Goal: Task Accomplishment & Management: Manage account settings

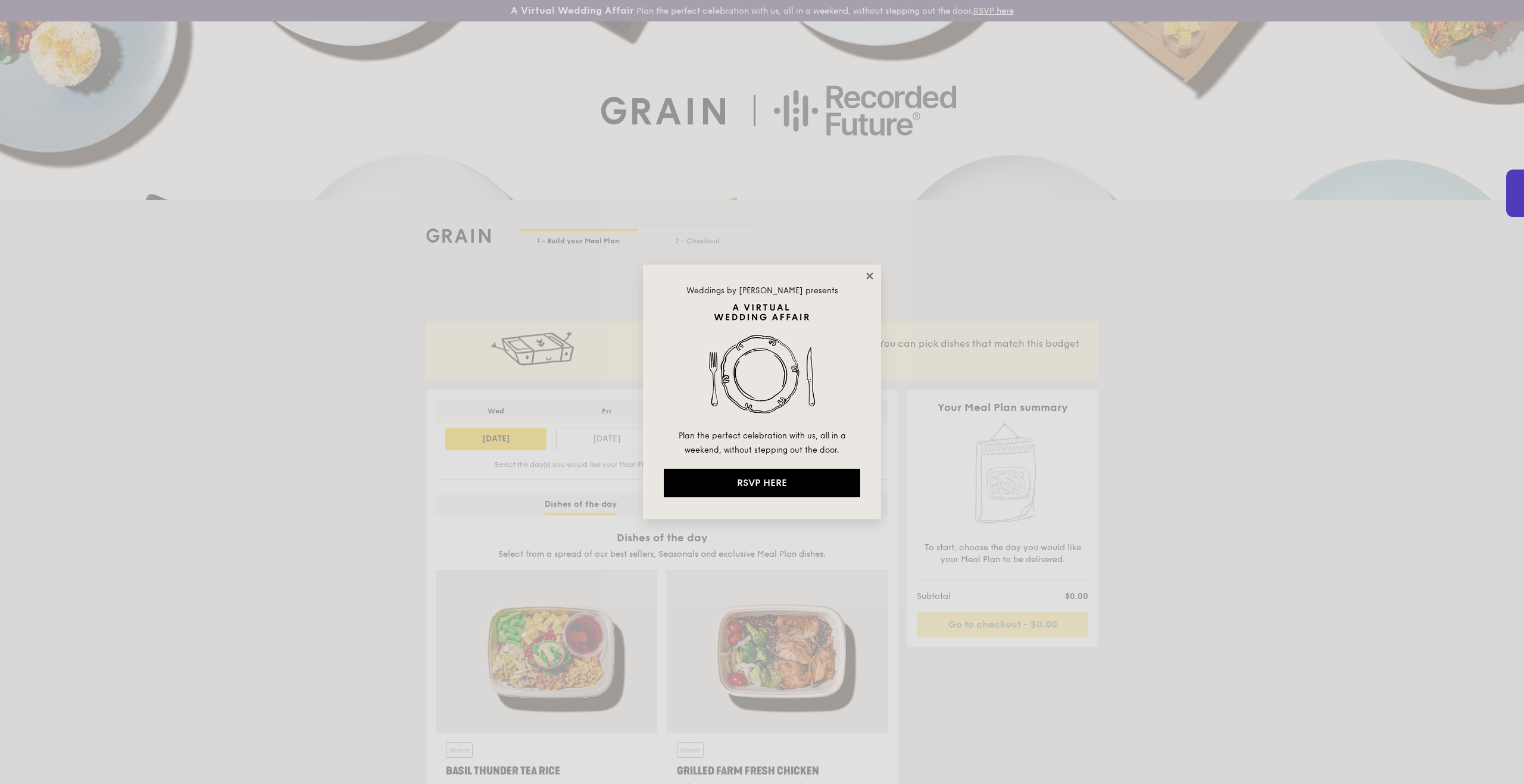
click at [866, 273] on icon at bounding box center [870, 276] width 11 height 11
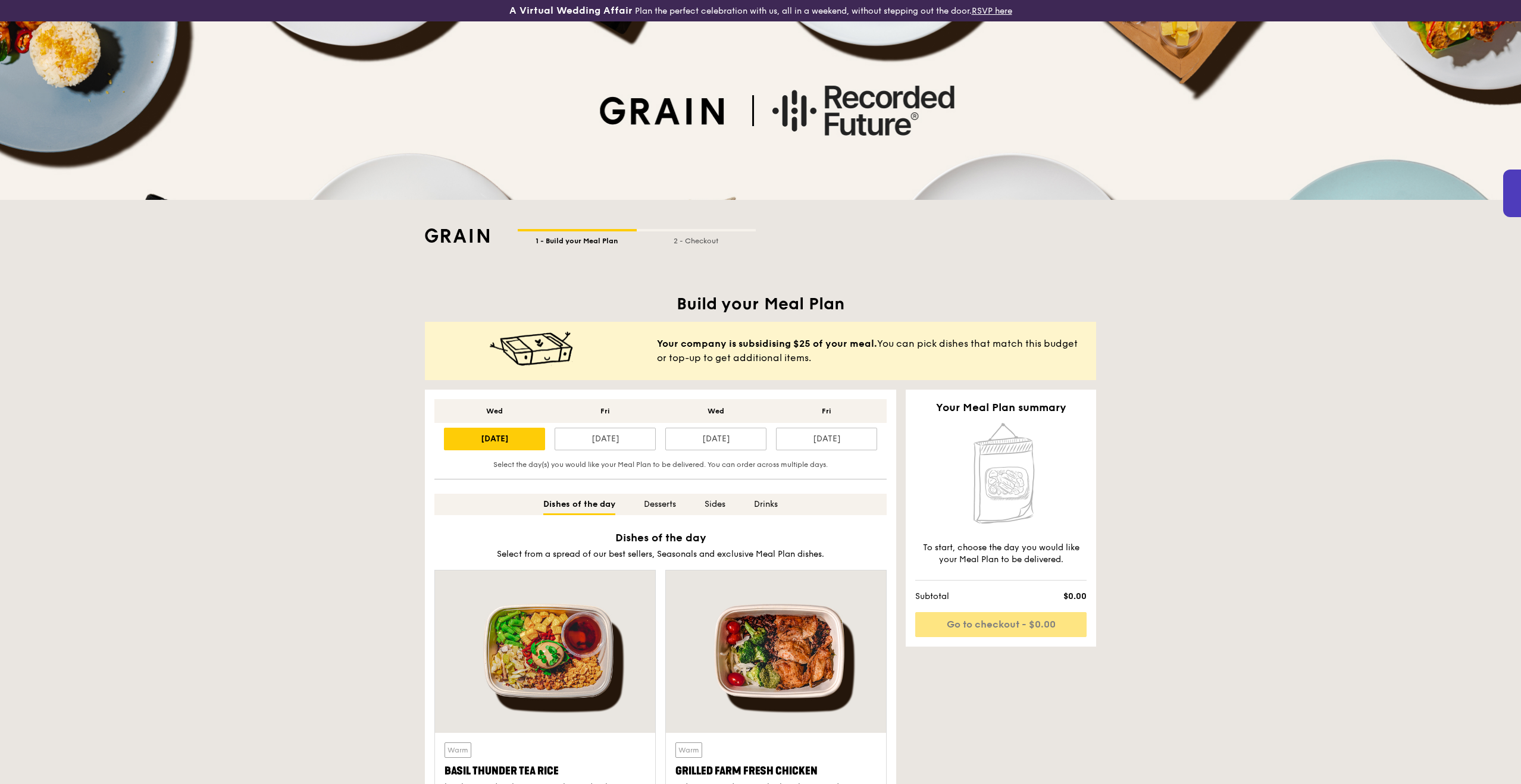
click at [462, 231] on img at bounding box center [457, 235] width 65 height 14
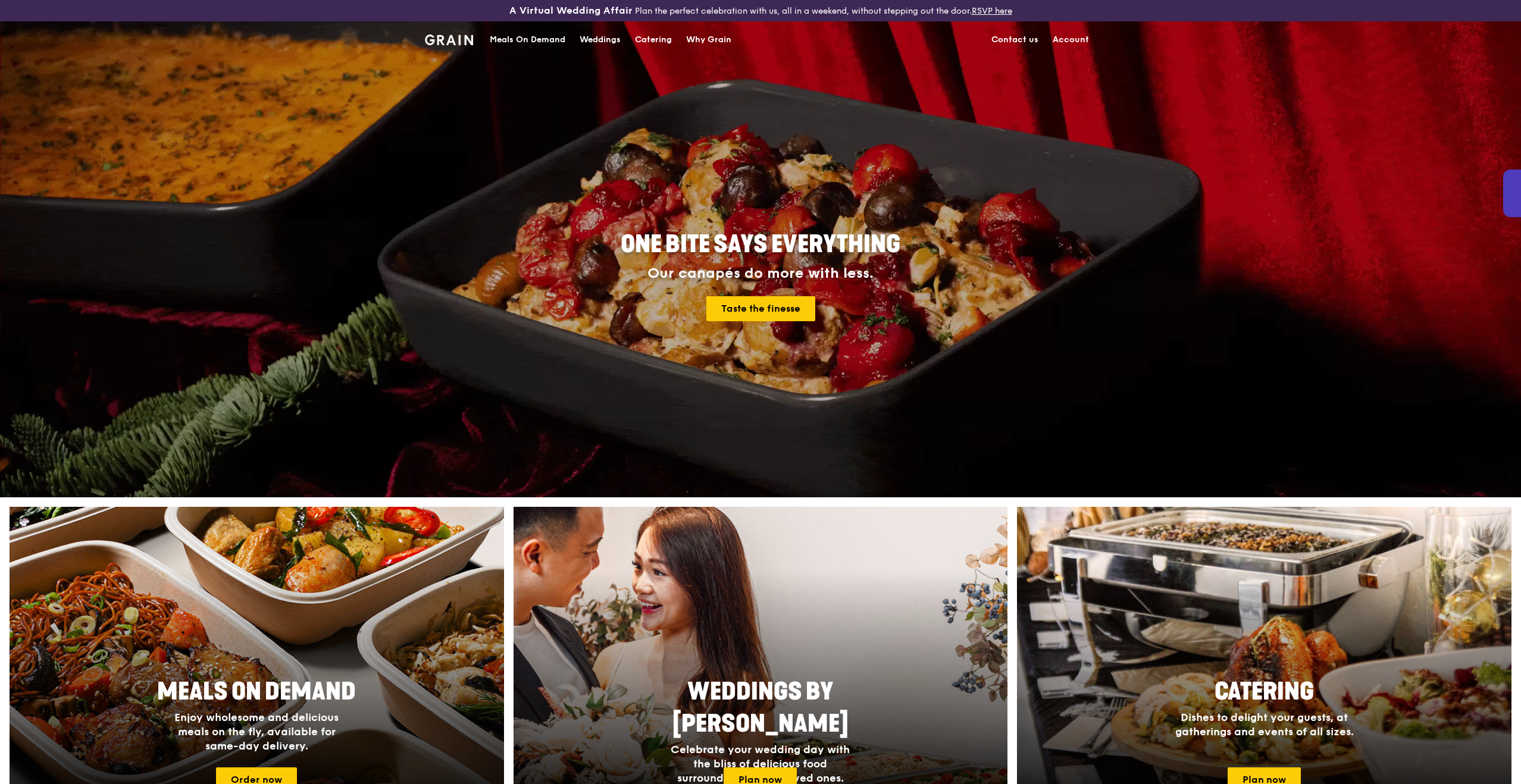
click at [1068, 39] on link "Account" at bounding box center [1071, 40] width 51 height 36
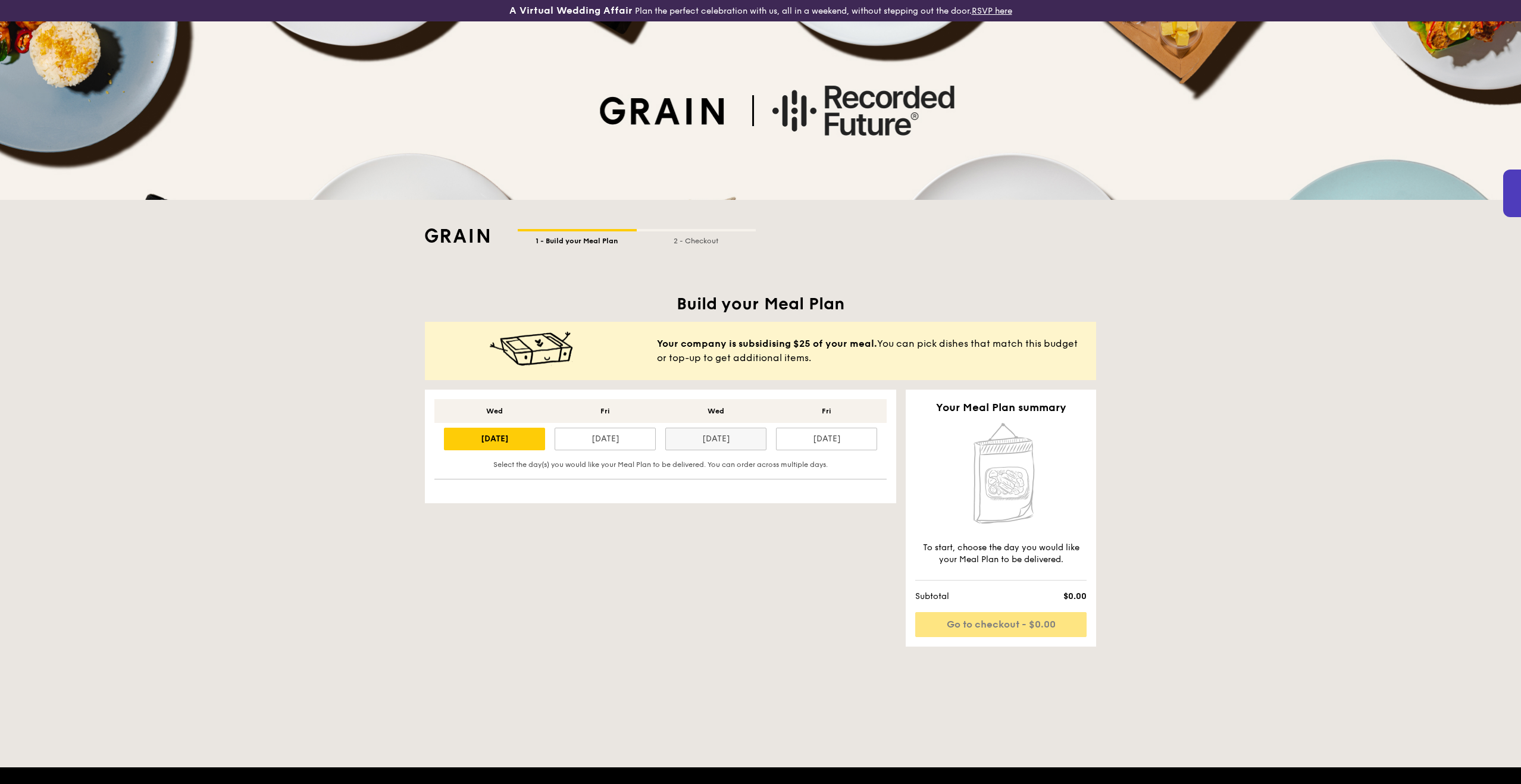
click at [754, 445] on div "[DATE]" at bounding box center [716, 439] width 101 height 23
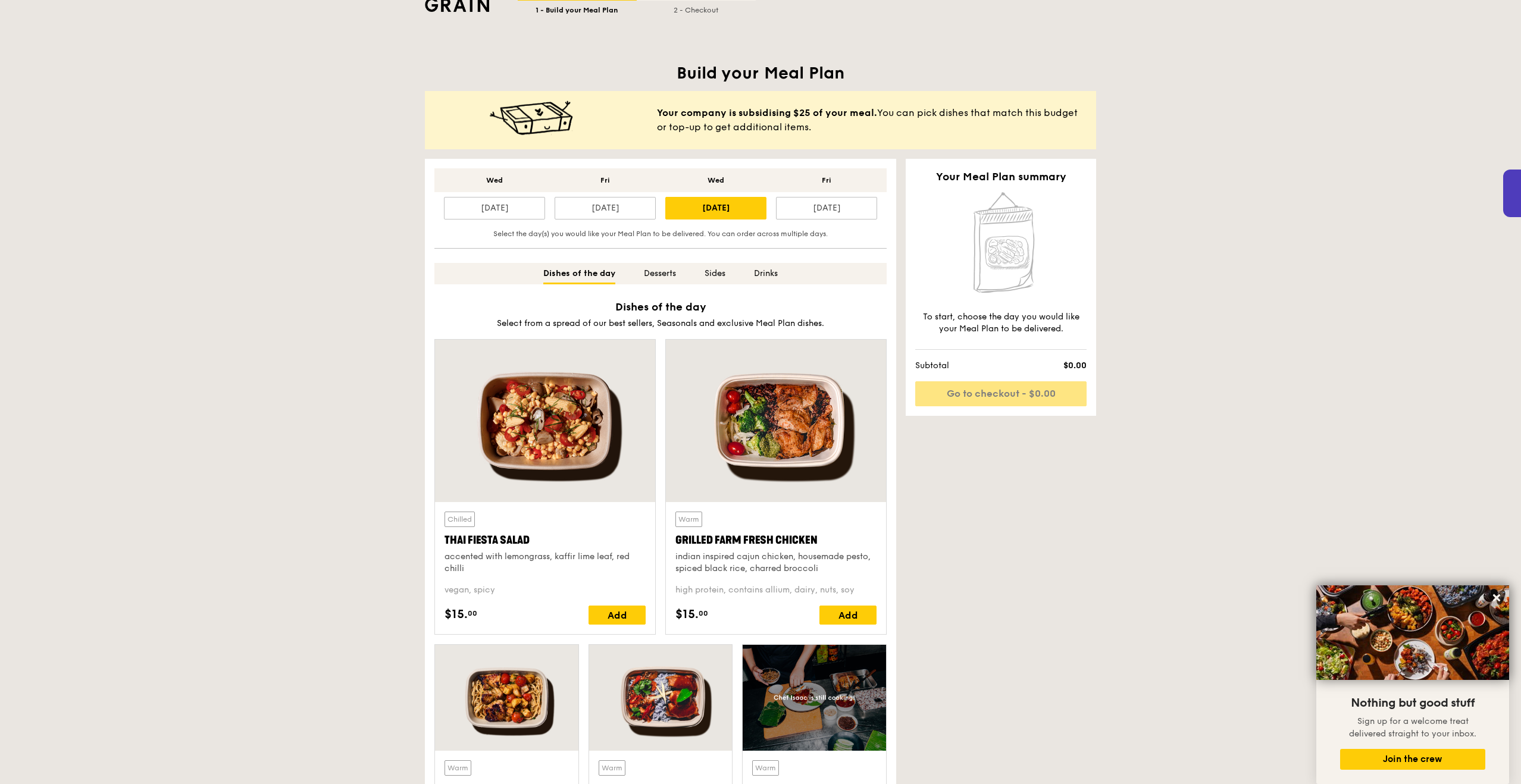
scroll to position [216, 0]
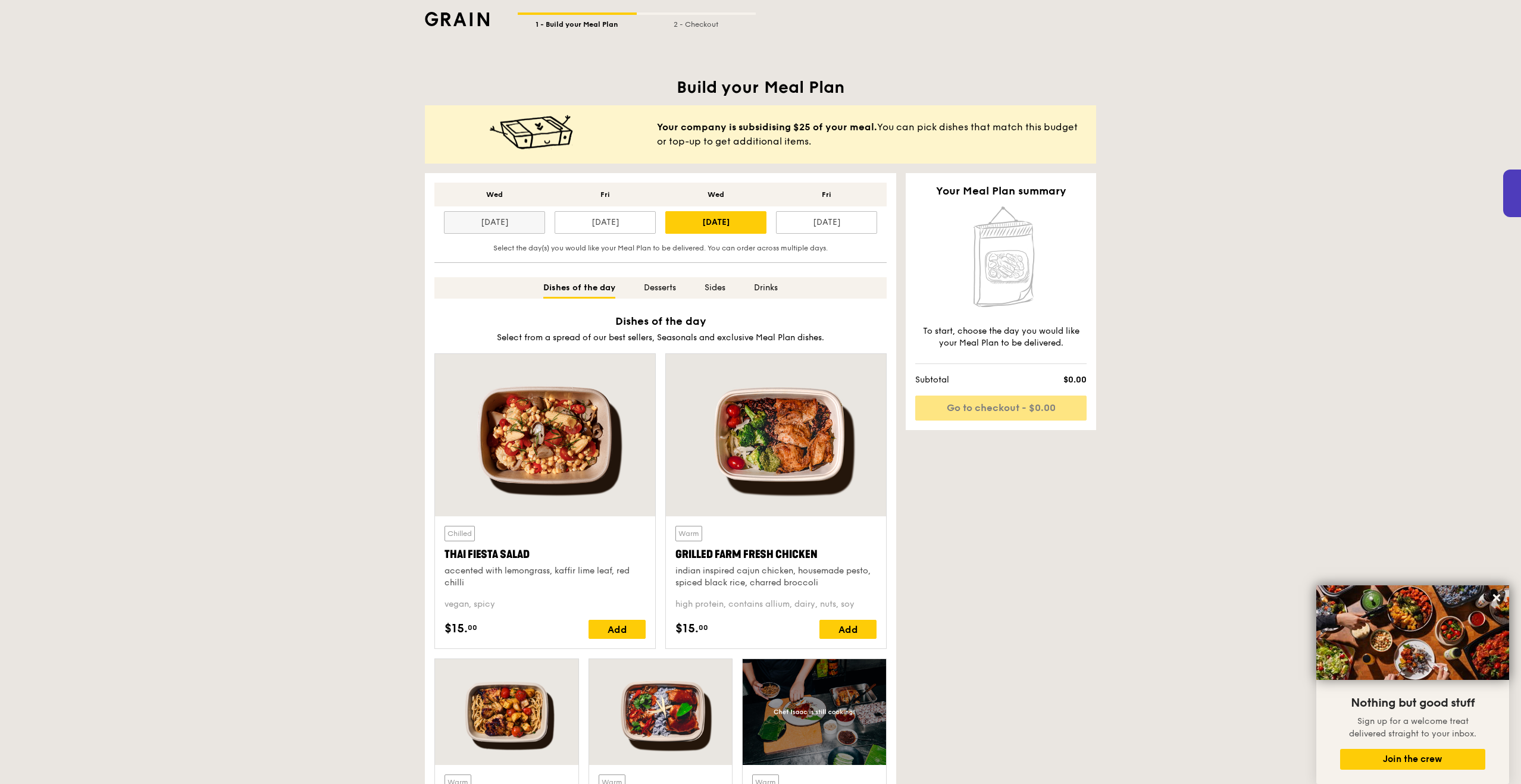
click at [511, 222] on div "[DATE]" at bounding box center [495, 222] width 101 height 23
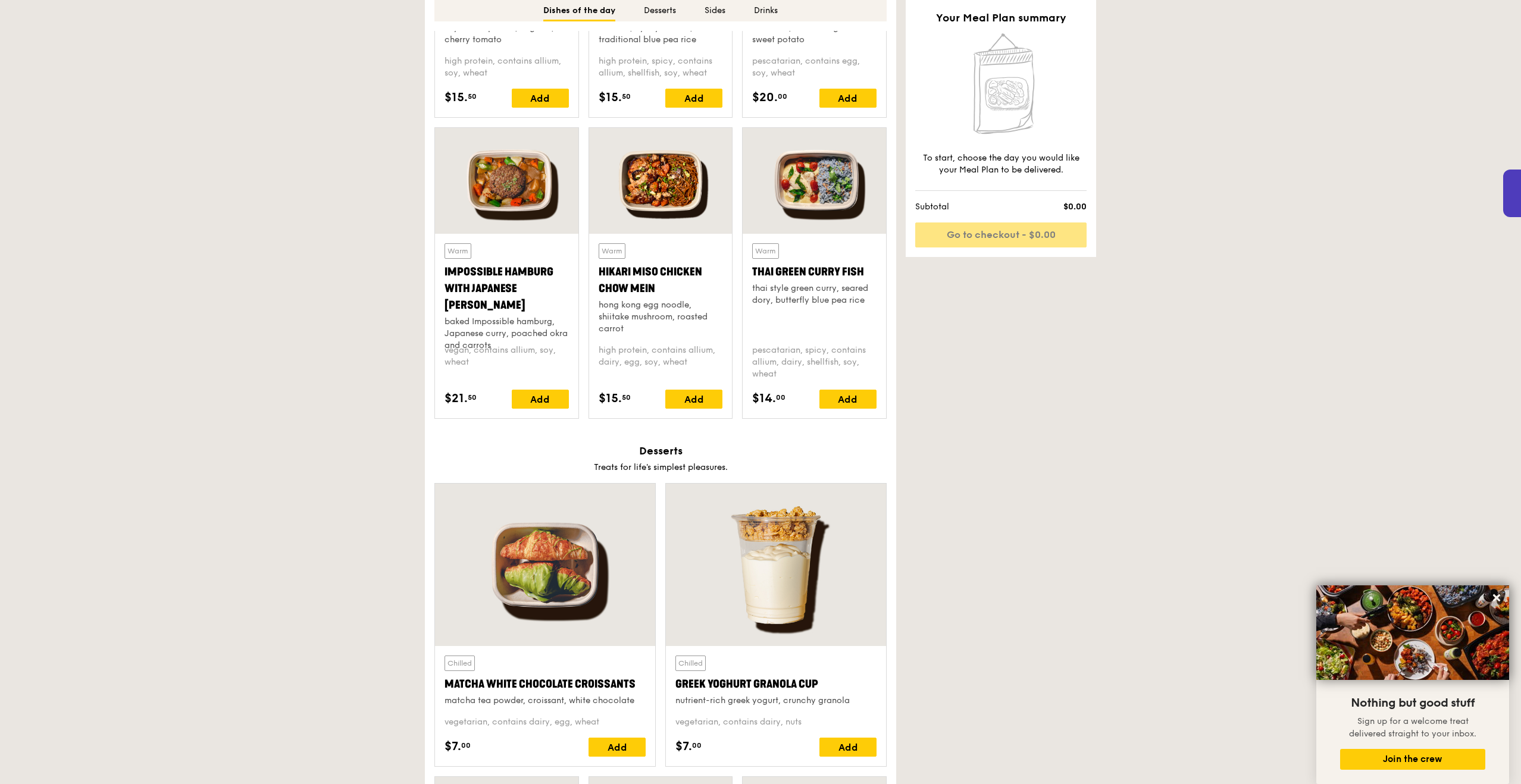
scroll to position [1059, 0]
